Goal: Task Accomplishment & Management: Manage account settings

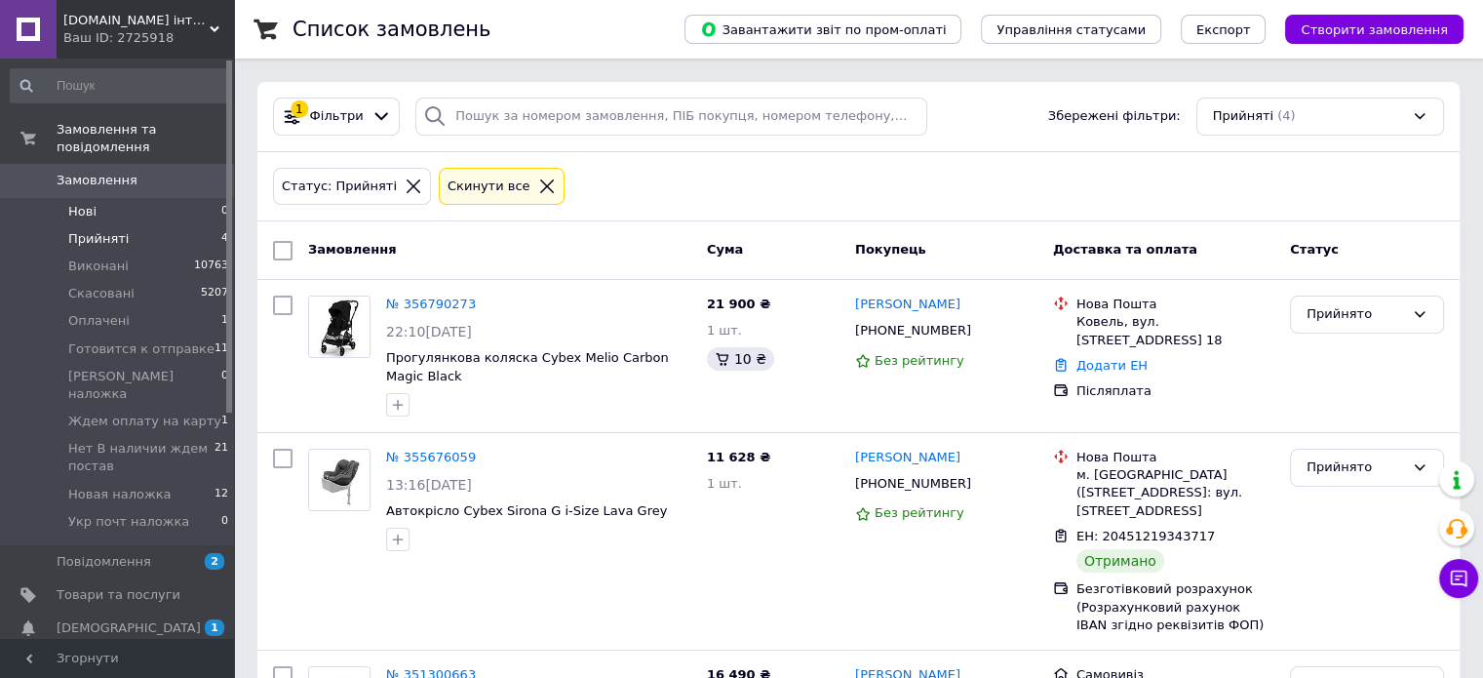
click at [86, 203] on span "Нові" at bounding box center [82, 212] width 28 height 18
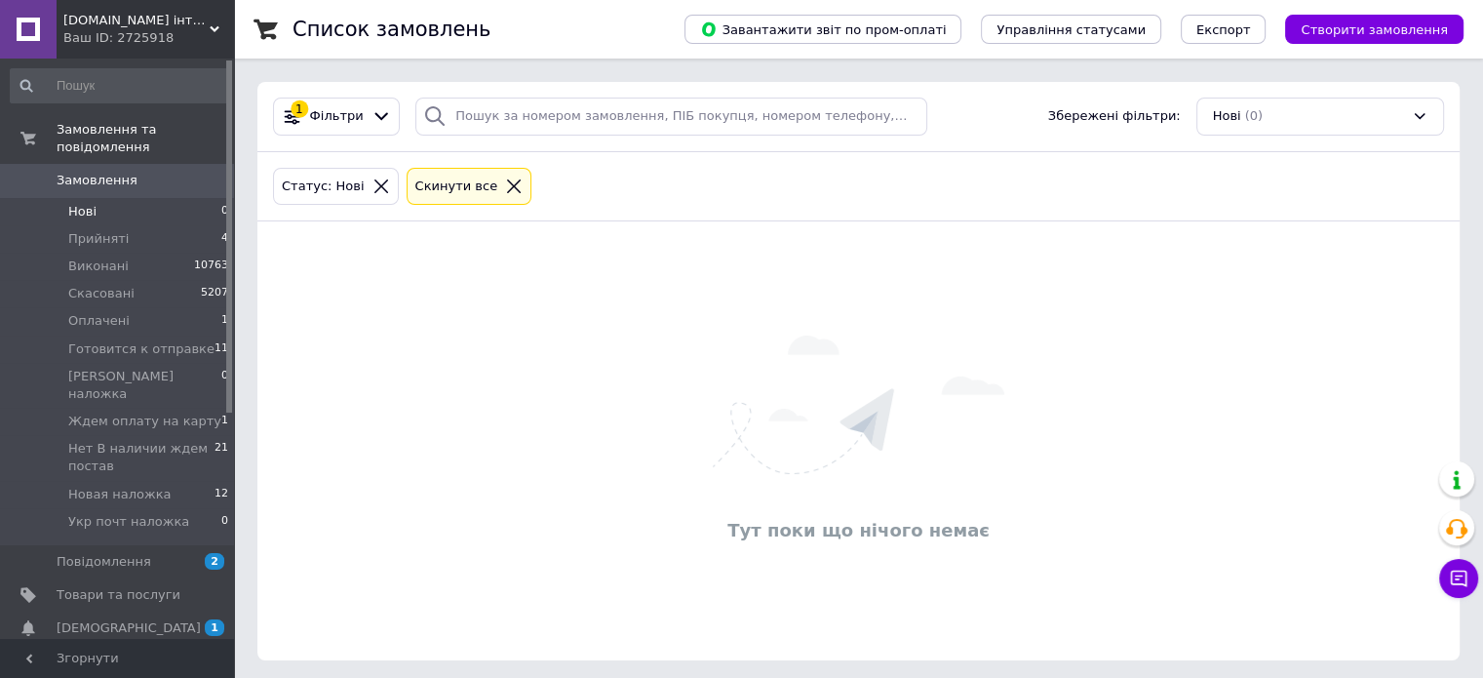
click at [73, 203] on span "Нові" at bounding box center [82, 212] width 28 height 18
click at [103, 230] on span "Прийняті" at bounding box center [98, 239] width 60 height 18
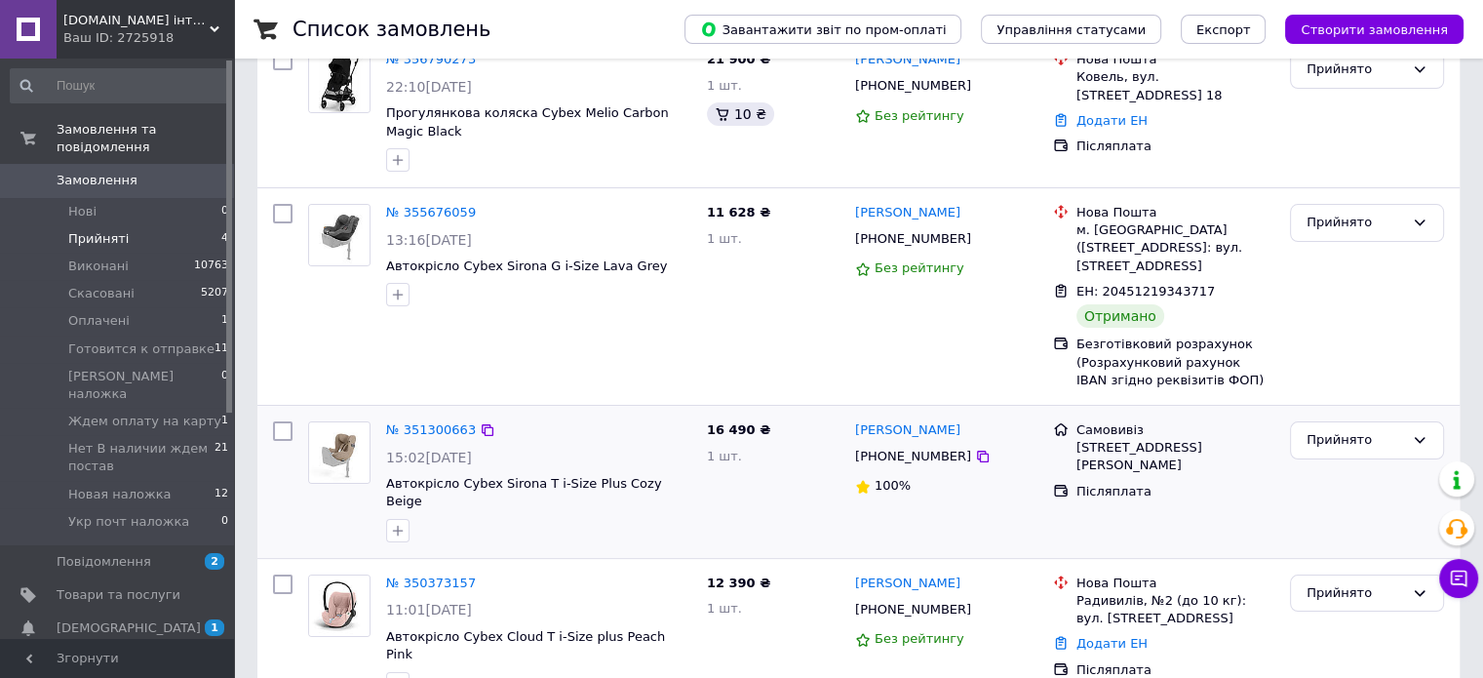
scroll to position [246, 0]
click at [98, 486] on span "Новая наложка" at bounding box center [119, 495] width 103 height 18
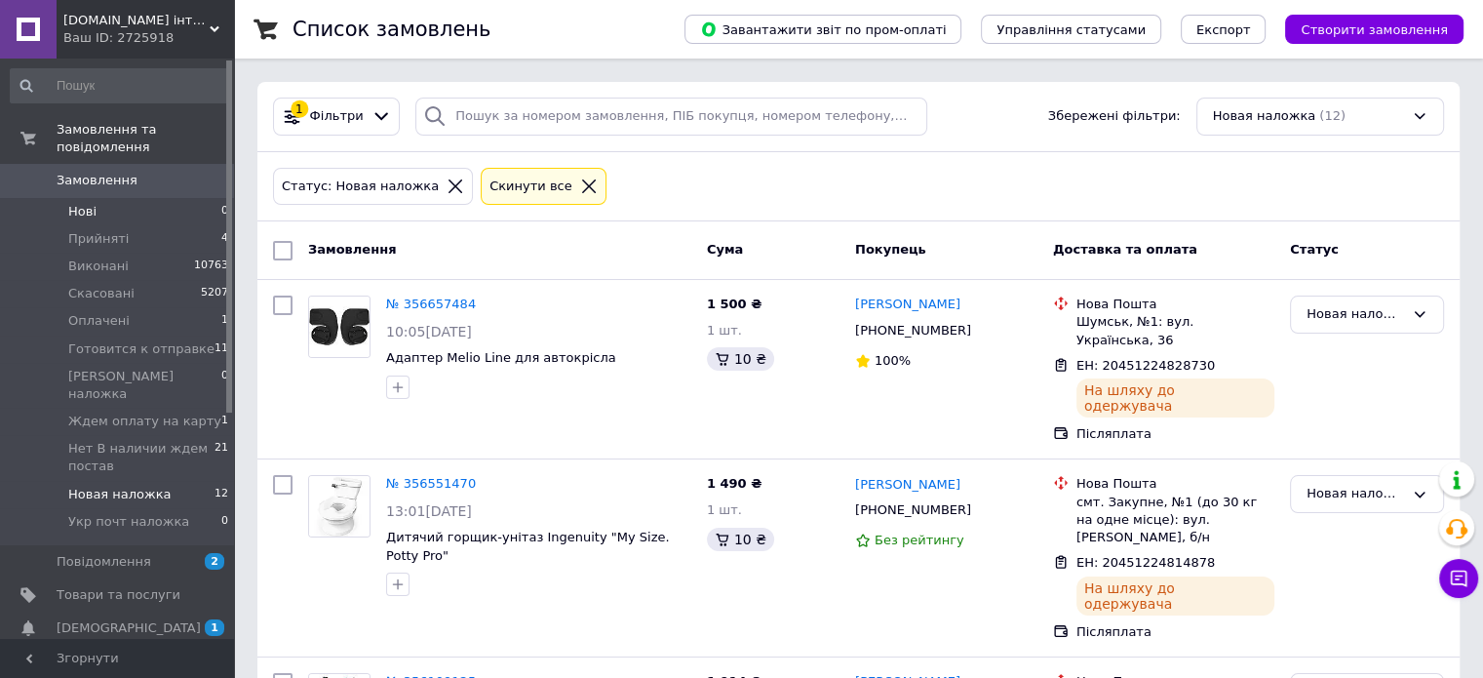
click at [78, 203] on span "Нові" at bounding box center [82, 212] width 28 height 18
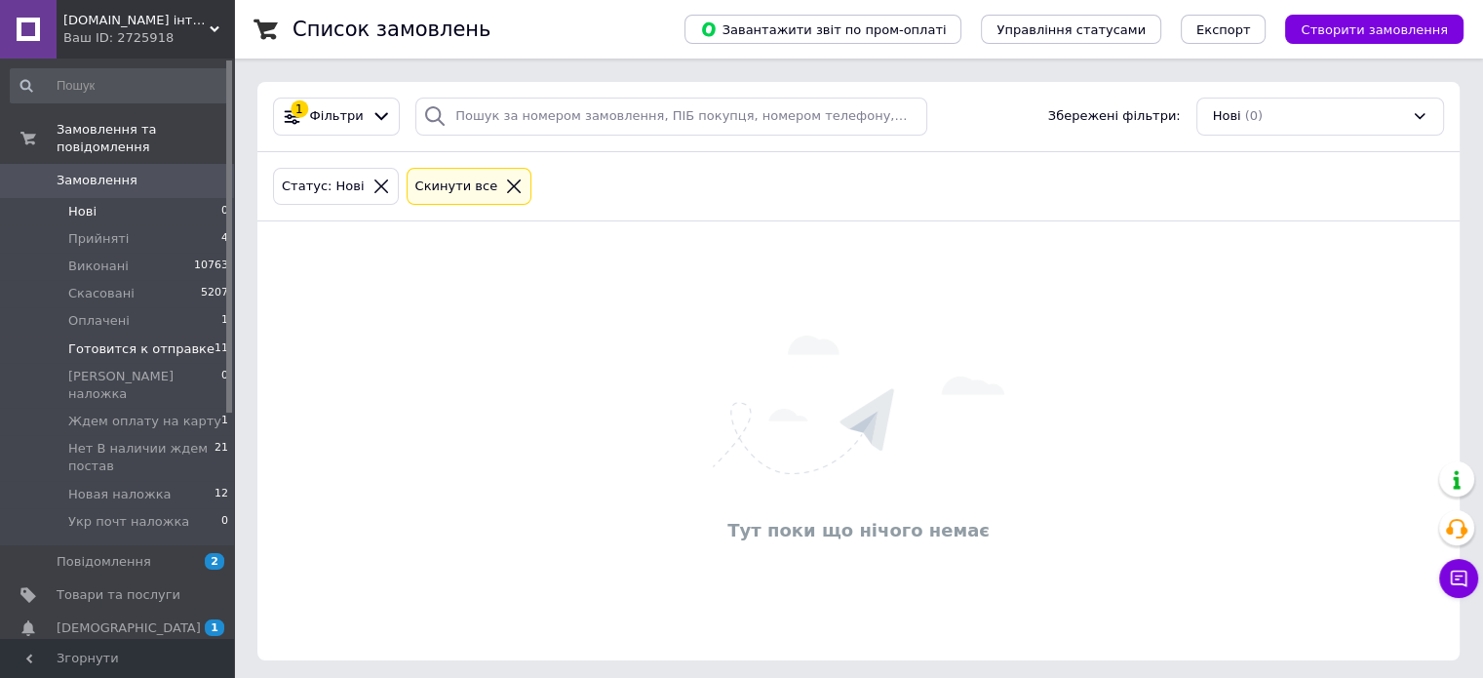
click at [100, 340] on span "Готовится к отправке" at bounding box center [141, 349] width 146 height 18
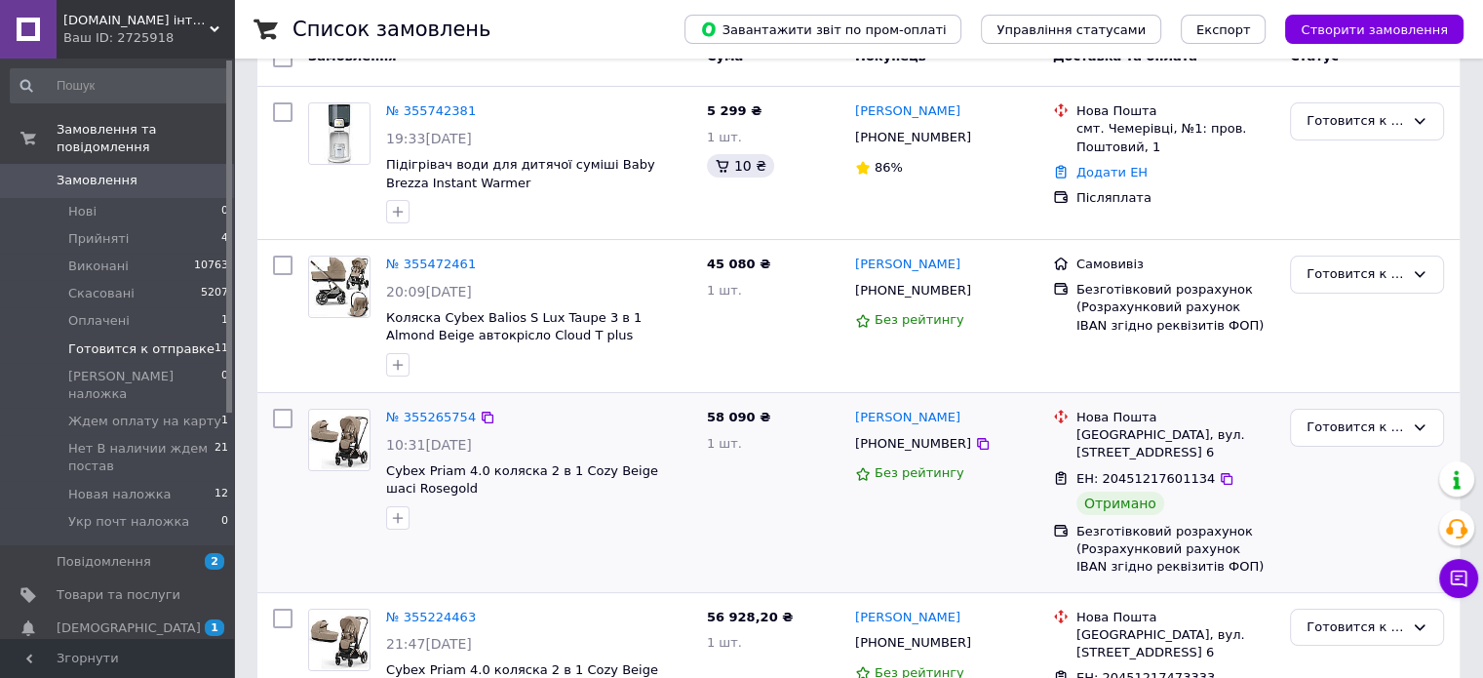
scroll to position [195, 0]
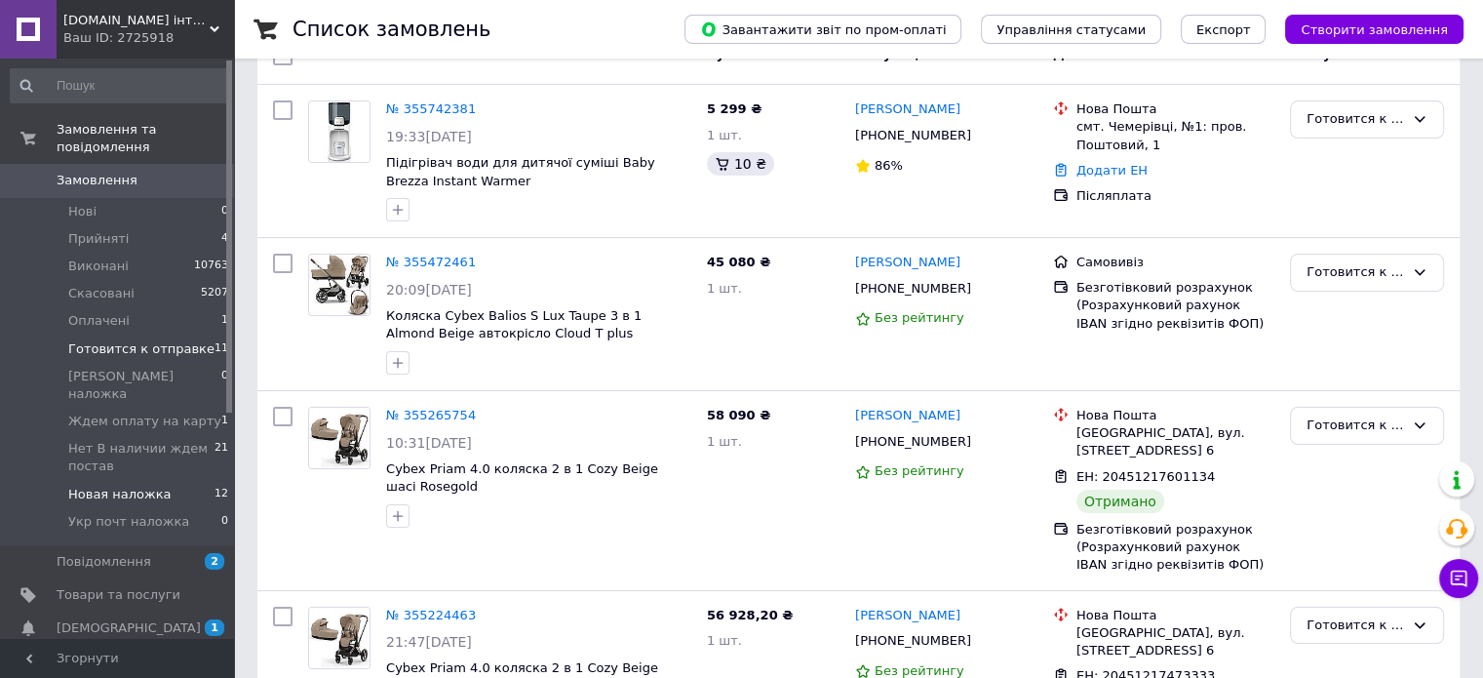
click at [115, 486] on span "Новая наложка" at bounding box center [119, 495] width 103 height 18
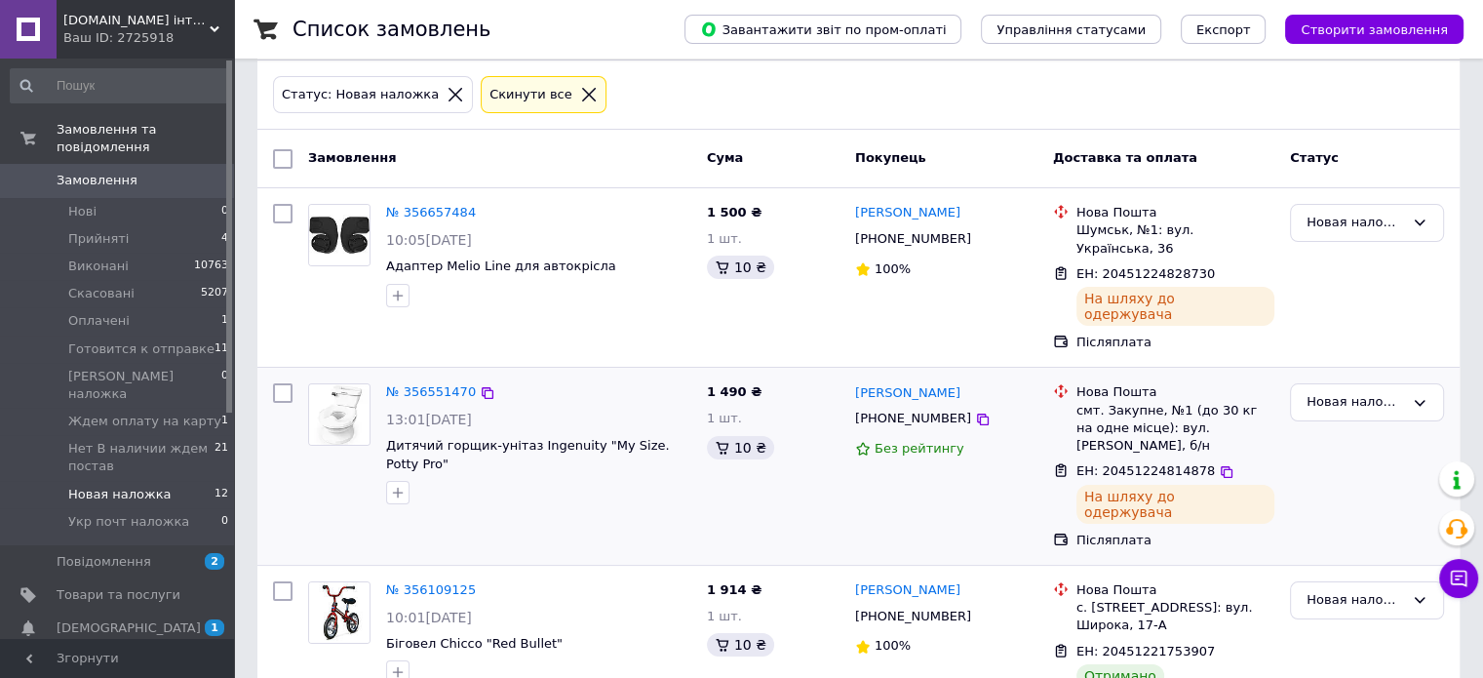
scroll to position [195, 0]
